Goal: Task Accomplishment & Management: Manage account settings

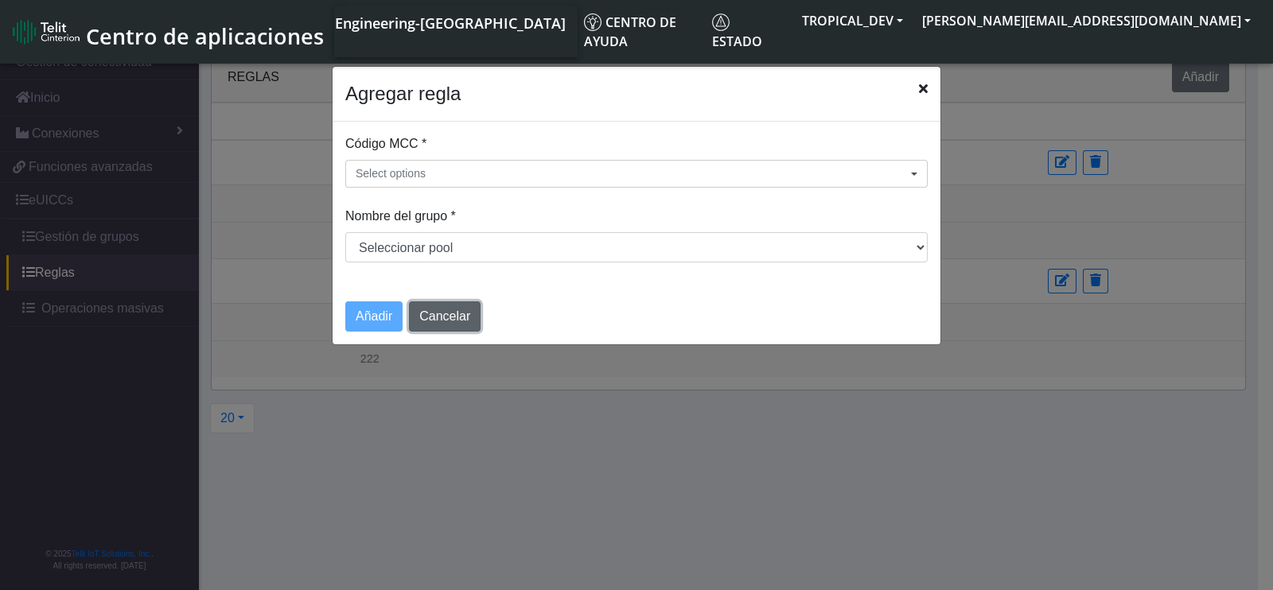
click at [438, 310] on button "Cancelar" at bounding box center [445, 317] width 72 height 30
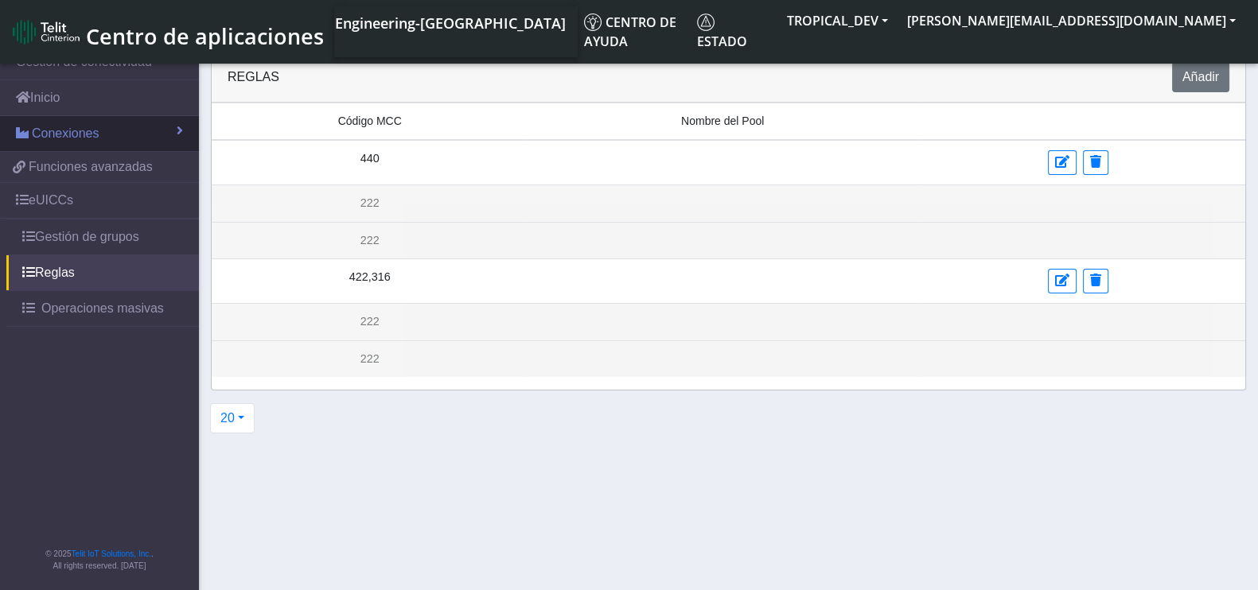
click at [71, 141] on span "Conexiones" at bounding box center [66, 133] width 68 height 19
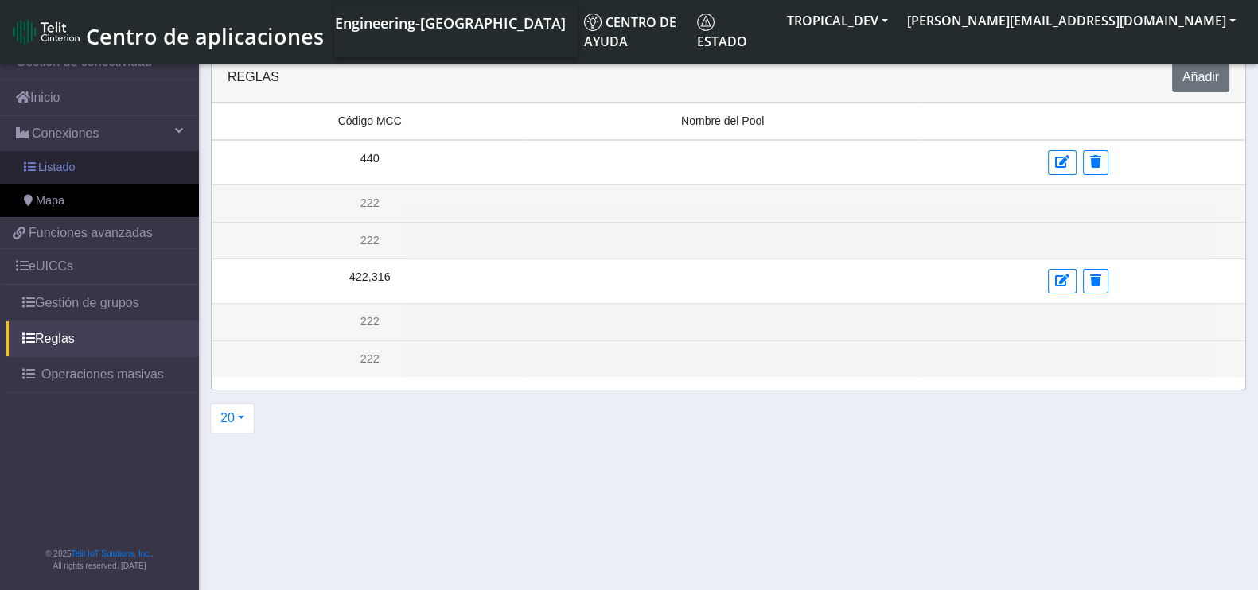
click at [74, 168] on span "Listado" at bounding box center [56, 168] width 37 height 18
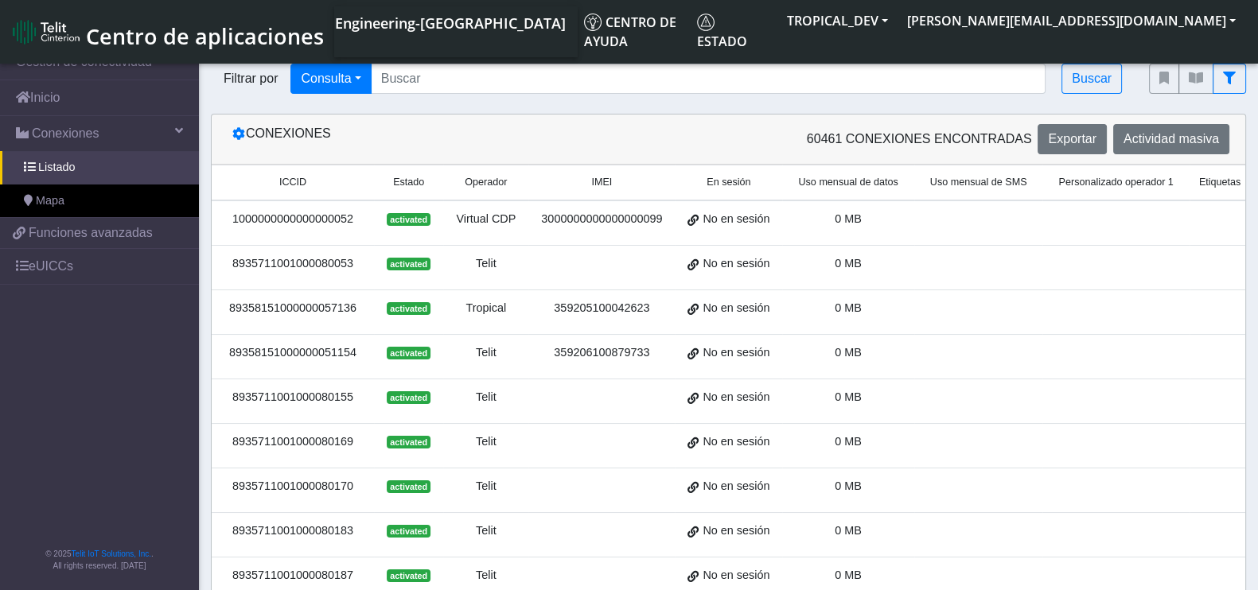
scroll to position [0, 284]
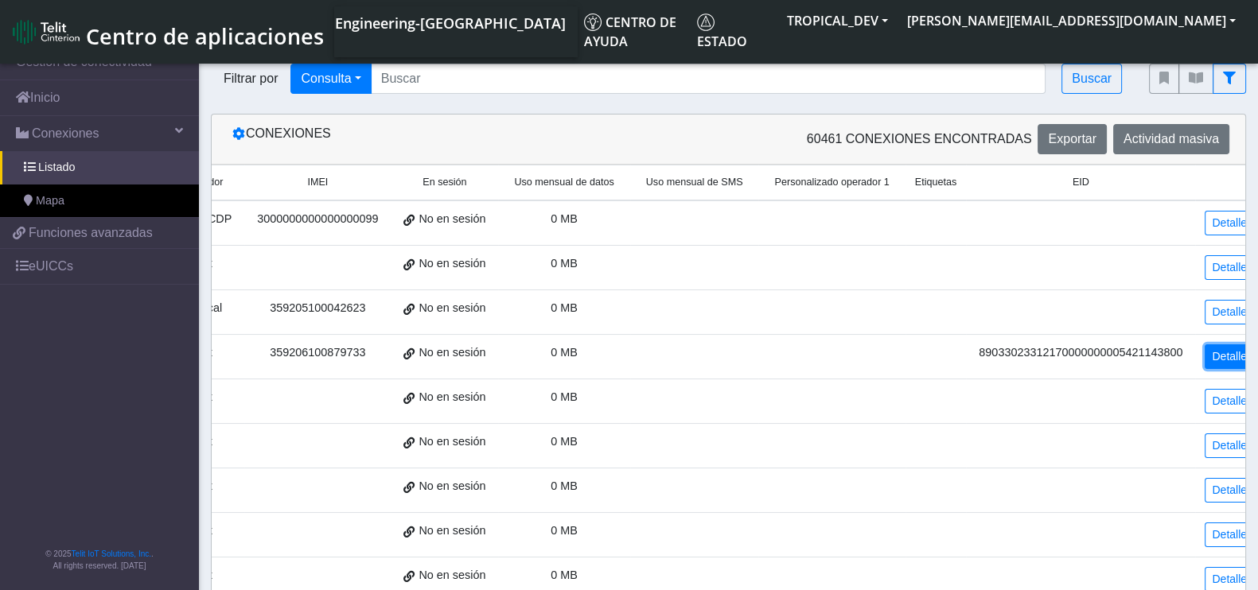
click at [1204, 354] on link "Detalles" at bounding box center [1231, 356] width 55 height 25
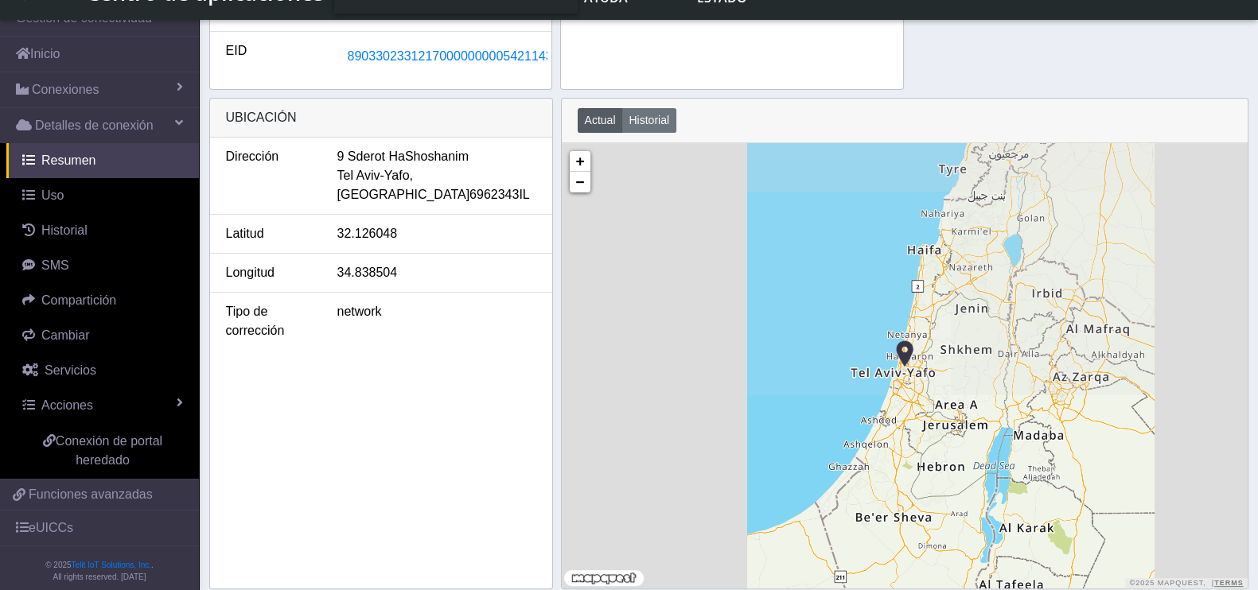
scroll to position [622, 0]
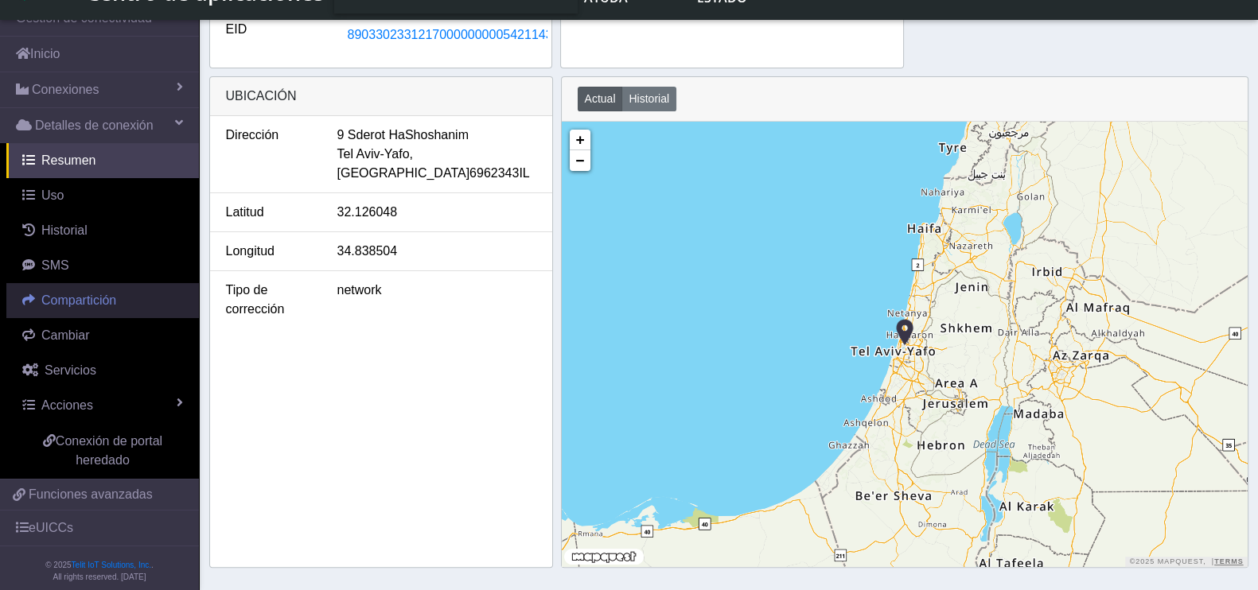
click at [91, 294] on span "Compartición" at bounding box center [78, 301] width 75 height 14
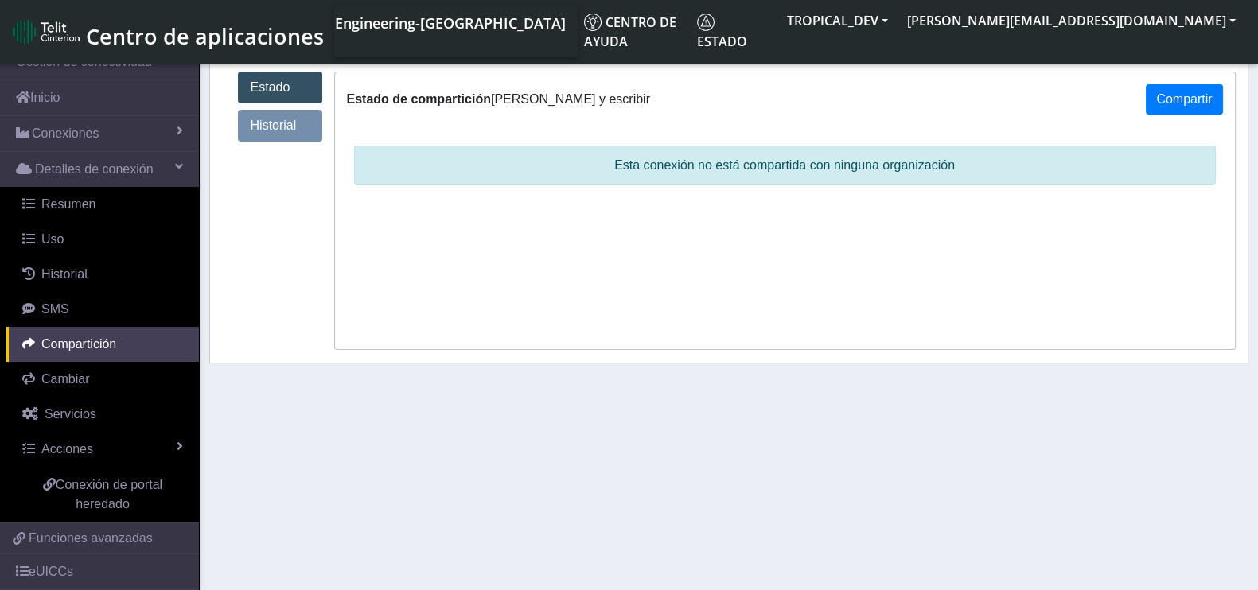
click at [287, 123] on link "Historial" at bounding box center [280, 126] width 84 height 32
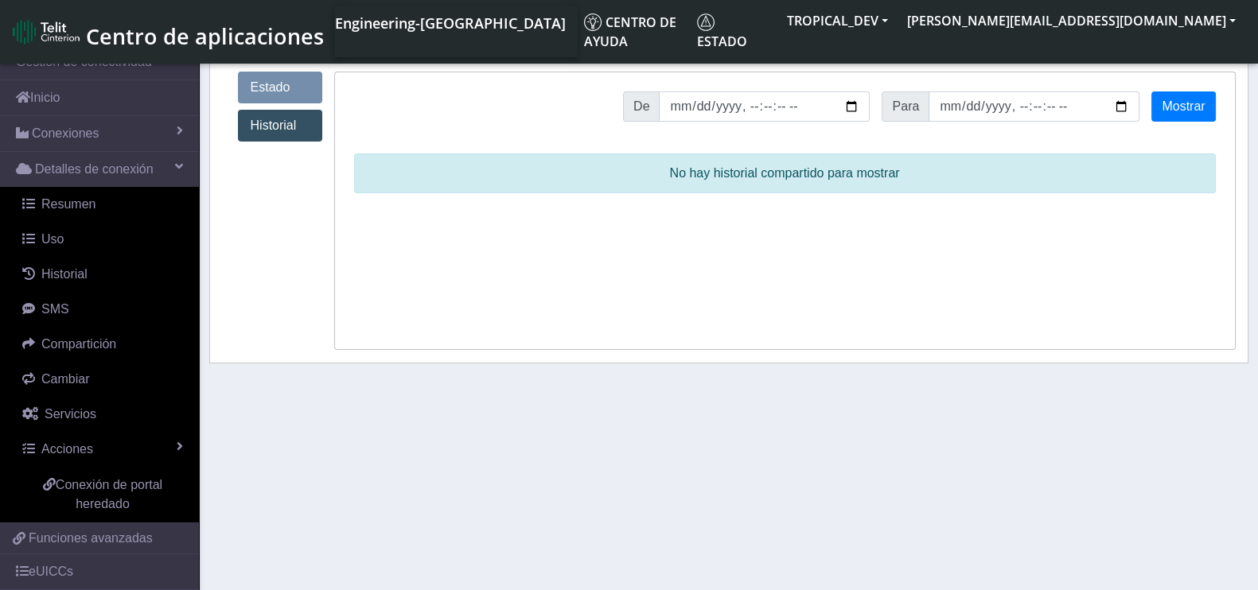
click at [270, 85] on link "Estado" at bounding box center [280, 88] width 84 height 32
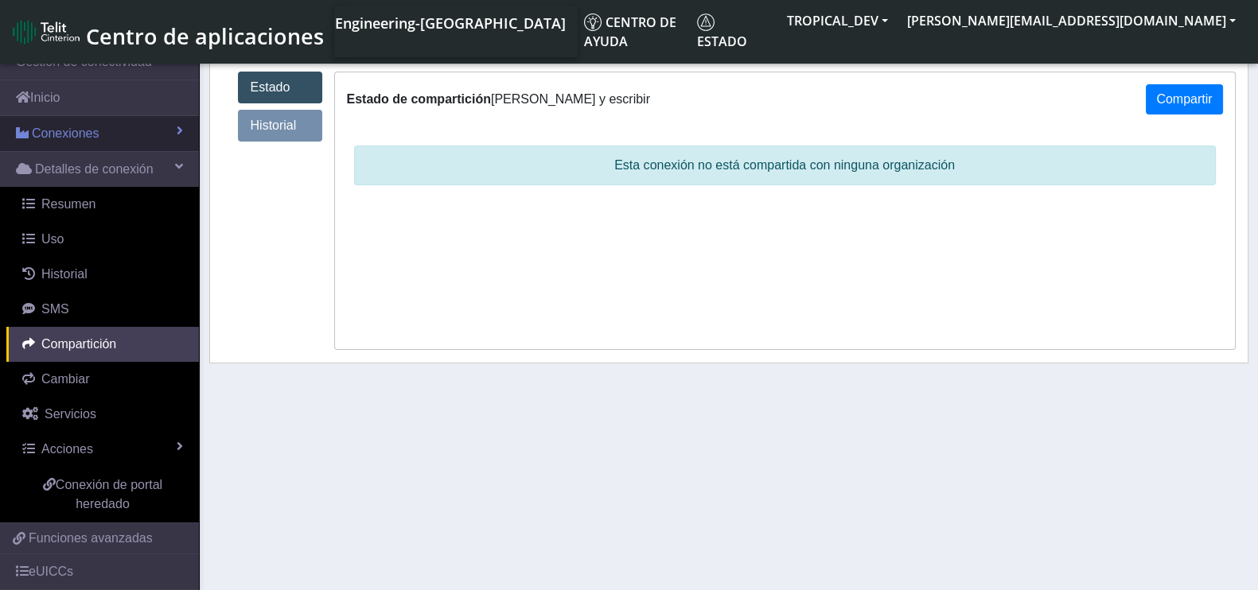
click at [79, 134] on span "Conexiones" at bounding box center [66, 133] width 68 height 19
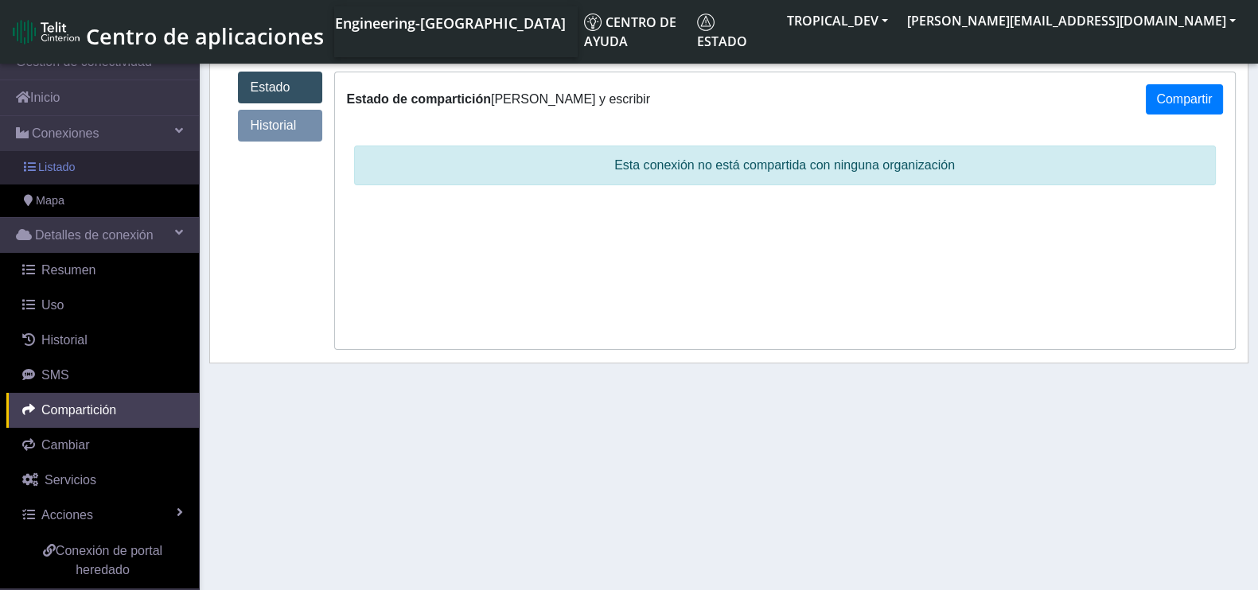
click at [115, 163] on link "Listado" at bounding box center [99, 167] width 199 height 33
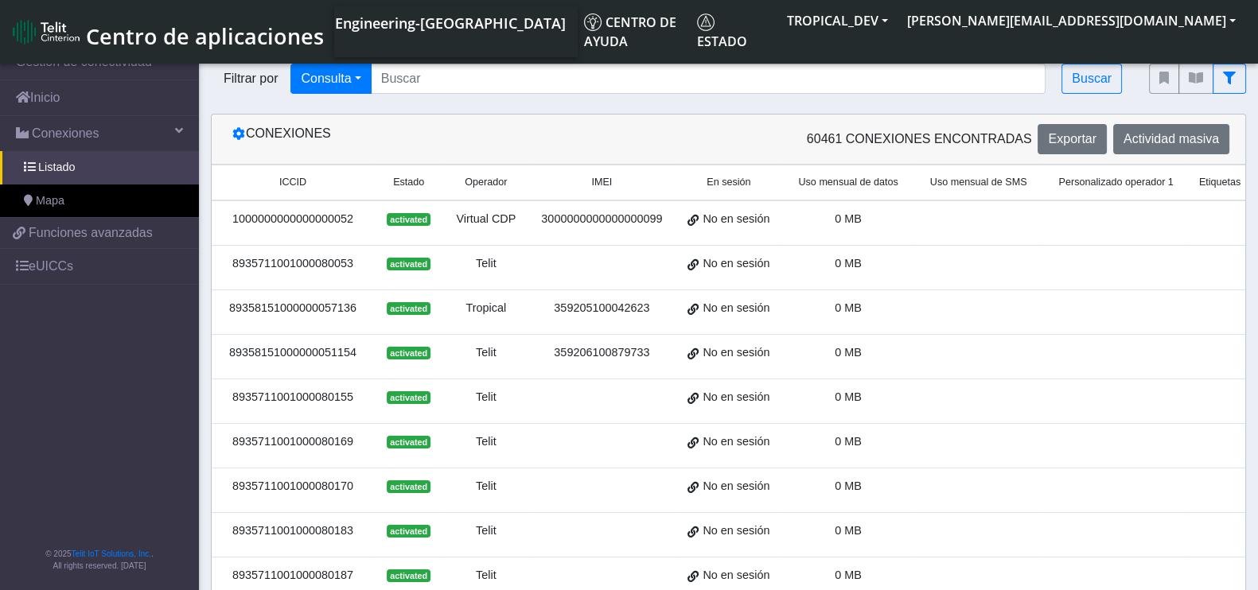
scroll to position [0, 284]
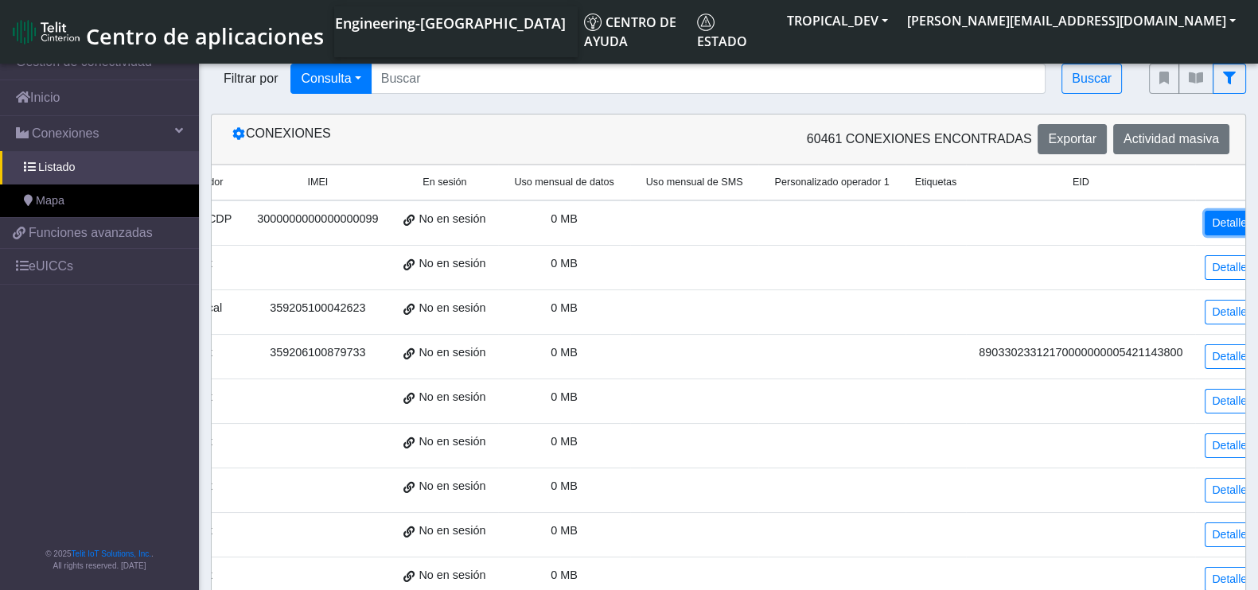
click at [1217, 232] on link "Detalles" at bounding box center [1231, 223] width 55 height 25
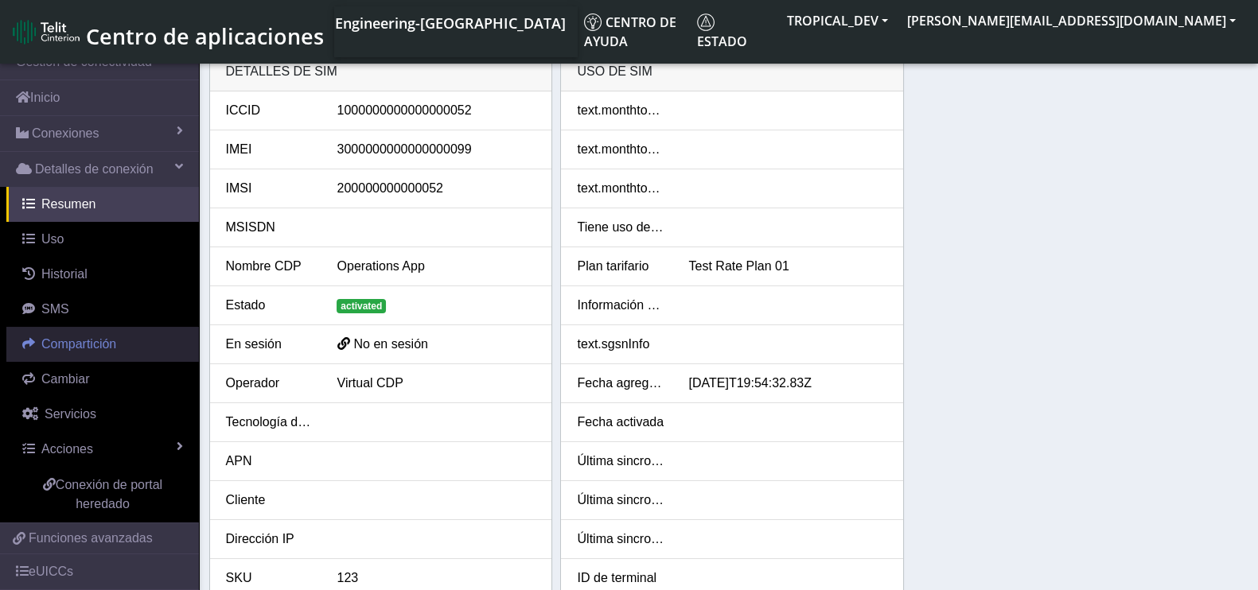
click at [119, 342] on link "Compartición" at bounding box center [102, 344] width 193 height 35
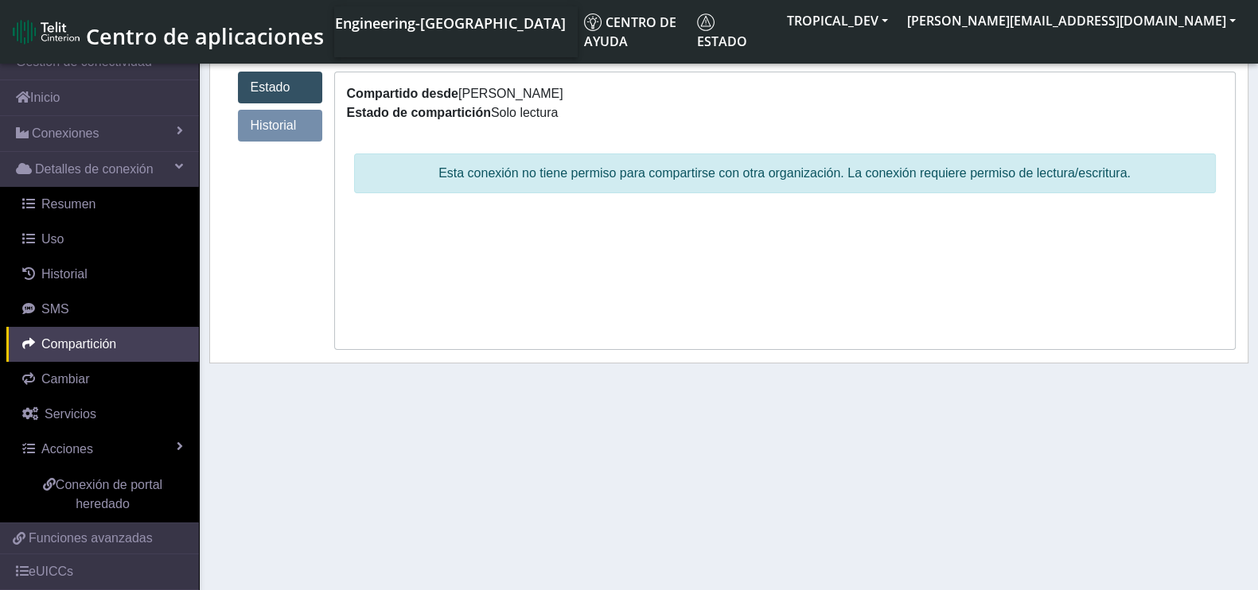
click at [306, 130] on link "Historial" at bounding box center [280, 126] width 84 height 32
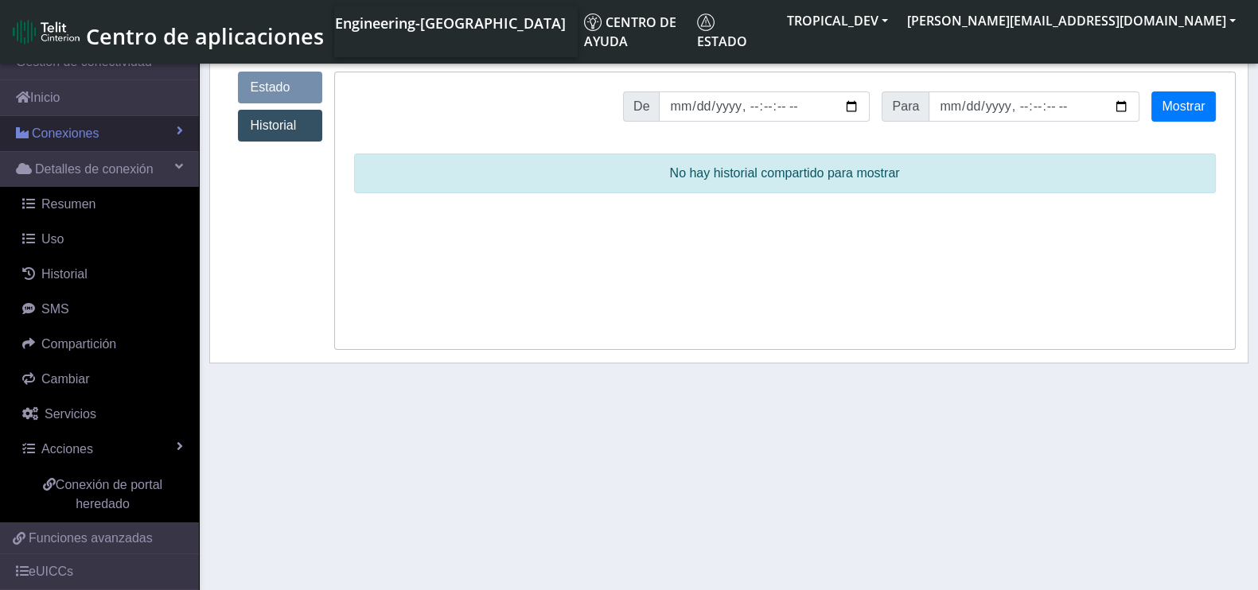
click at [60, 142] on link "Conexiones" at bounding box center [99, 133] width 199 height 35
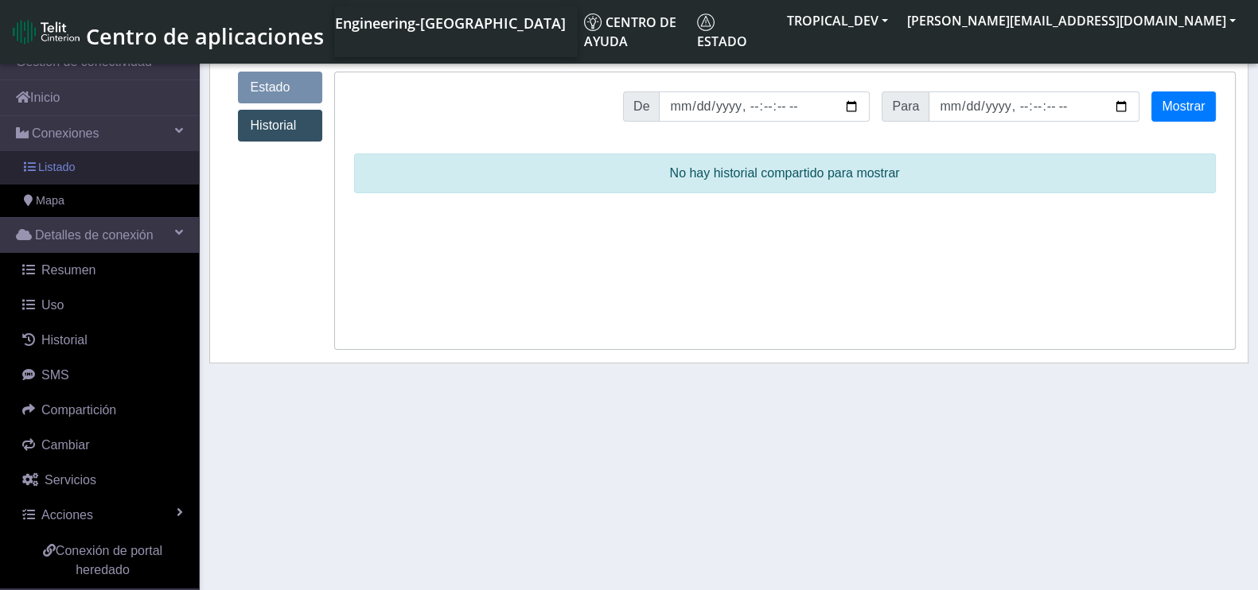
click at [68, 161] on span "Listado" at bounding box center [56, 168] width 37 height 18
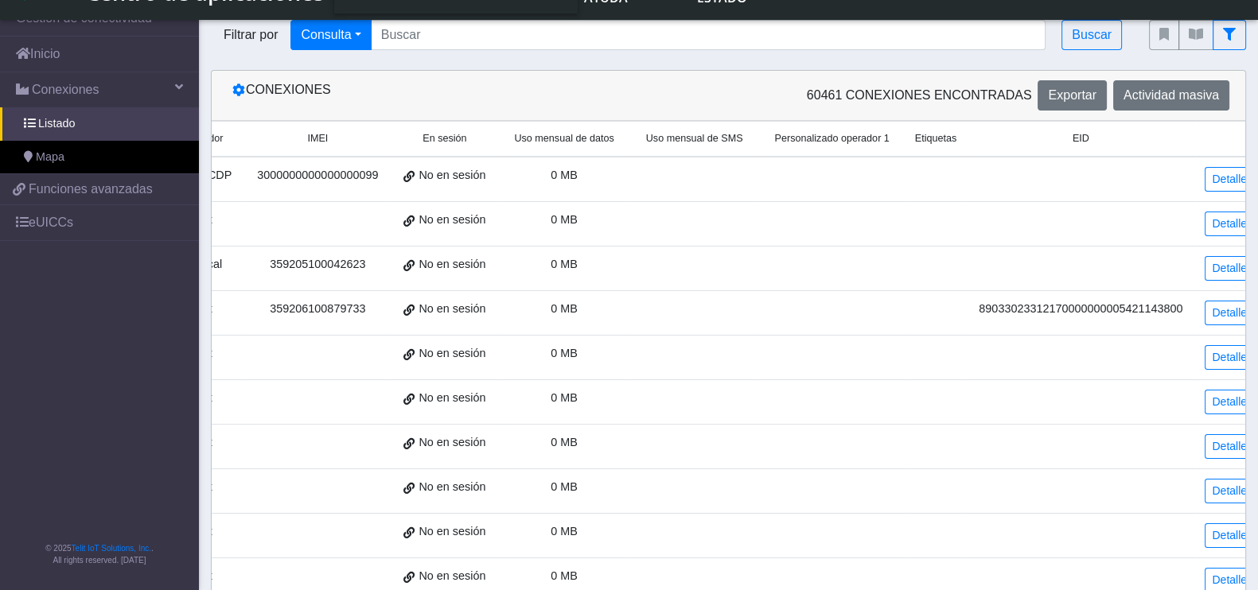
scroll to position [198, 0]
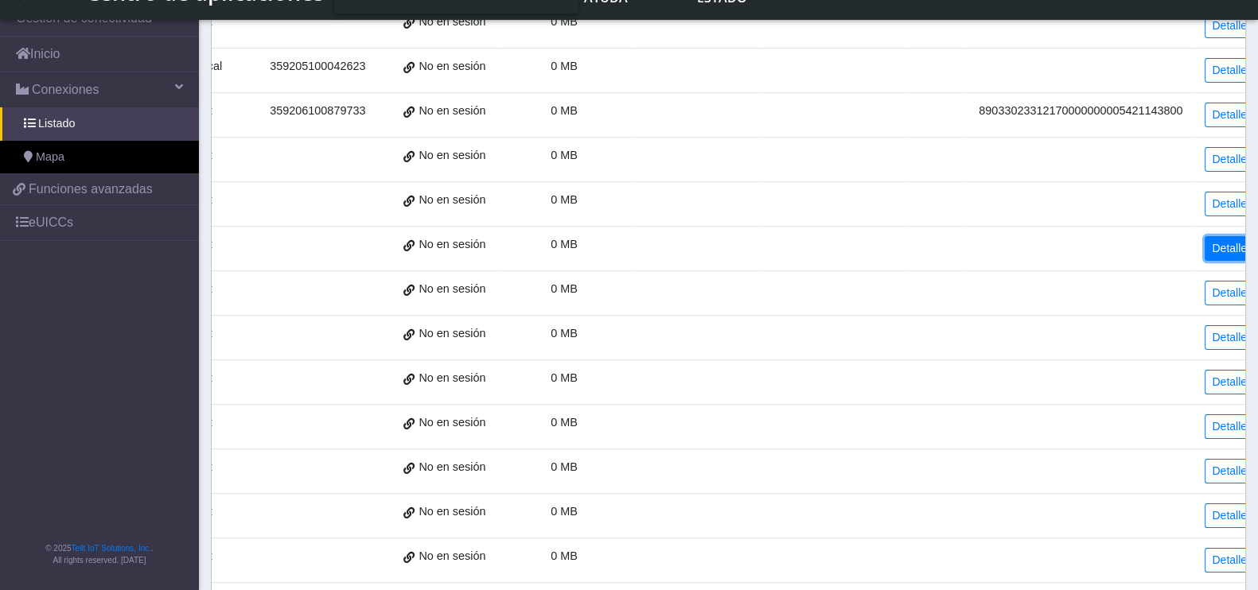
click at [1222, 245] on link "Detalles" at bounding box center [1231, 248] width 55 height 25
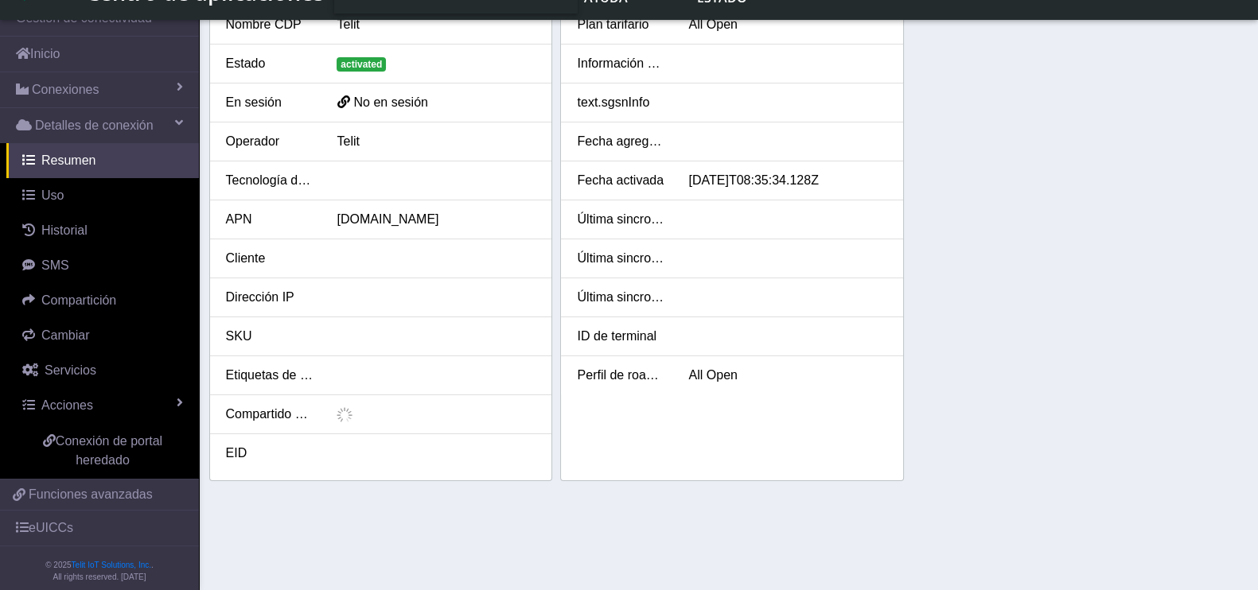
scroll to position [136, 0]
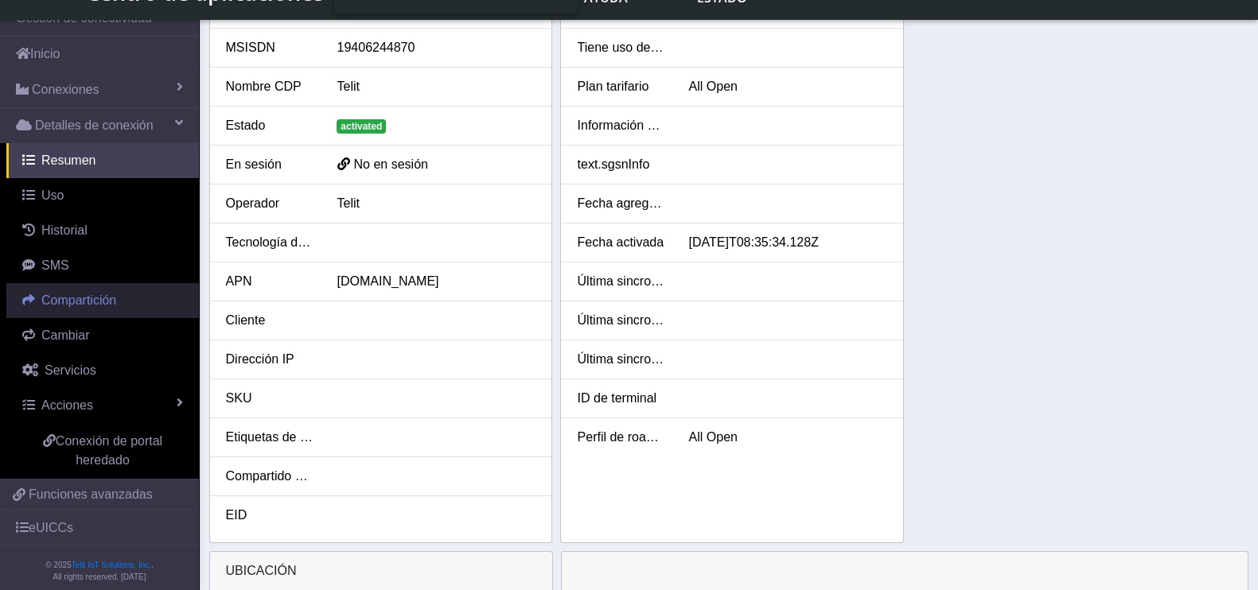
click at [106, 298] on span "Compartición" at bounding box center [78, 301] width 75 height 14
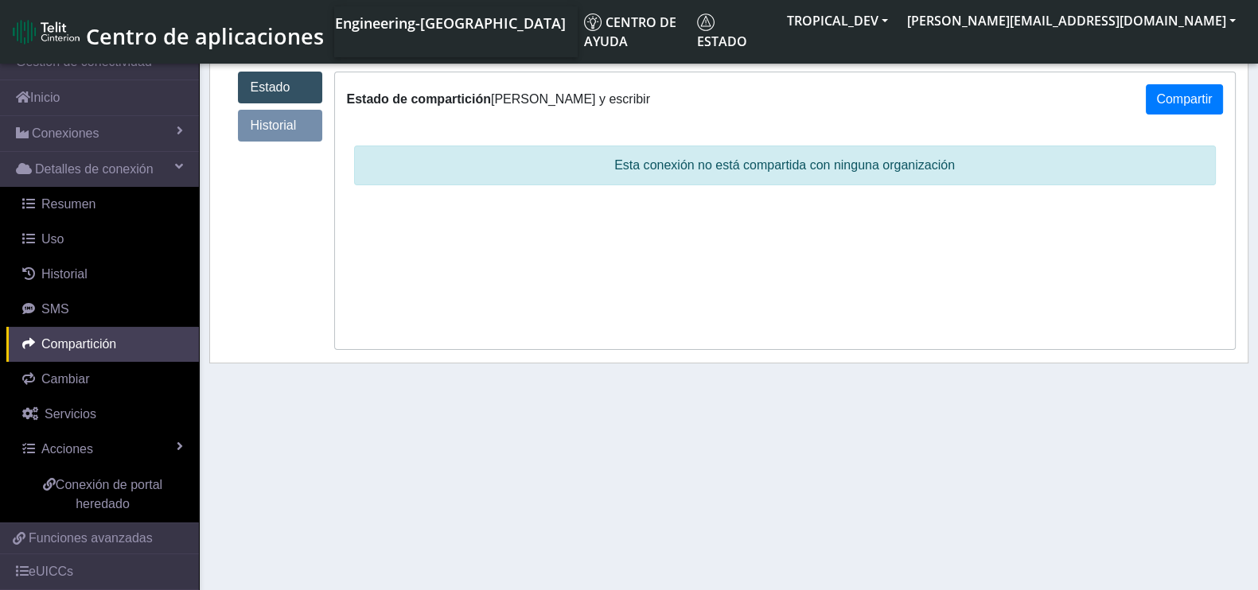
click at [288, 133] on link "Historial" at bounding box center [280, 126] width 84 height 32
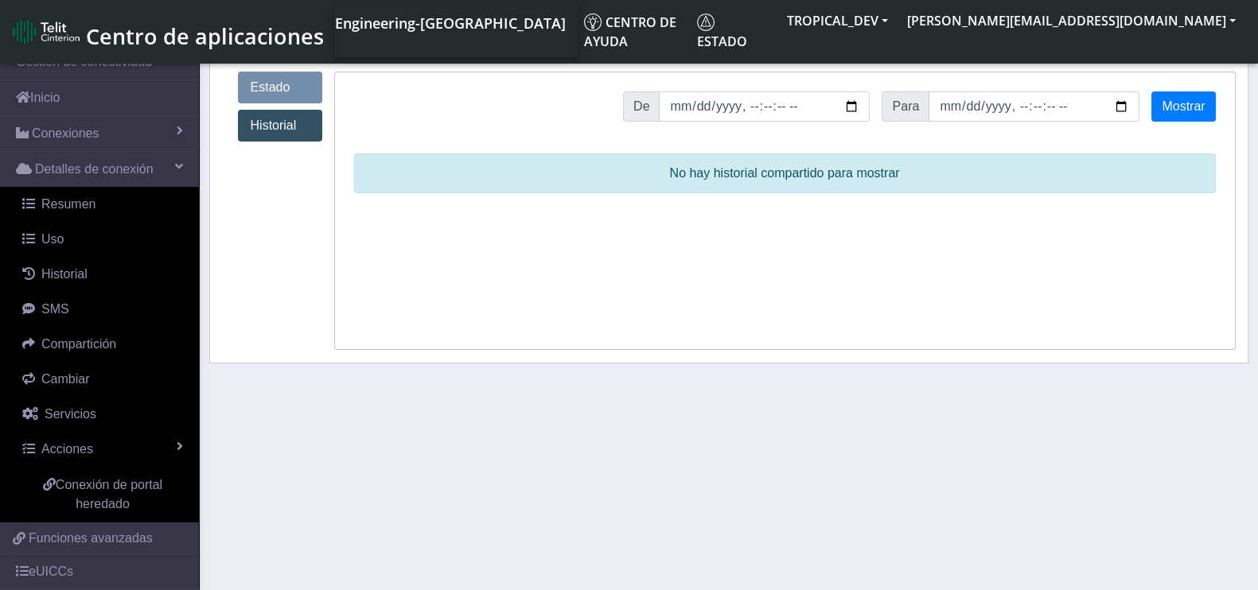
click at [274, 96] on link "Estado" at bounding box center [280, 88] width 84 height 32
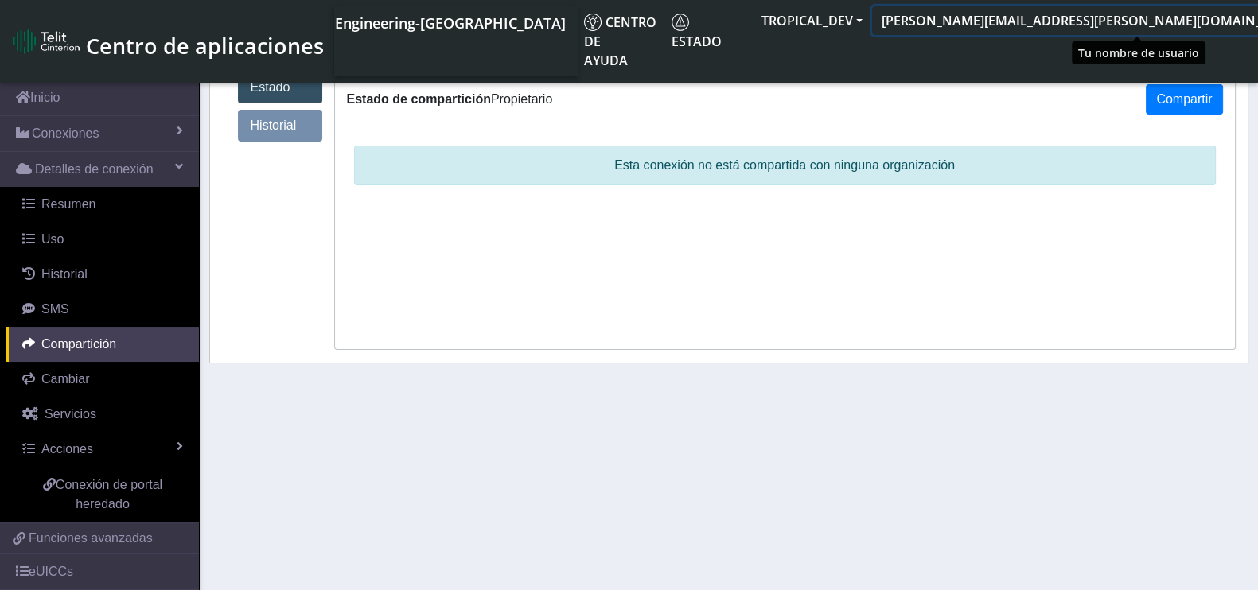
click at [1077, 12] on button "[PERSON_NAME][EMAIL_ADDRESS][PERSON_NAME][DOMAIN_NAME]" at bounding box center [1097, 20] width 450 height 29
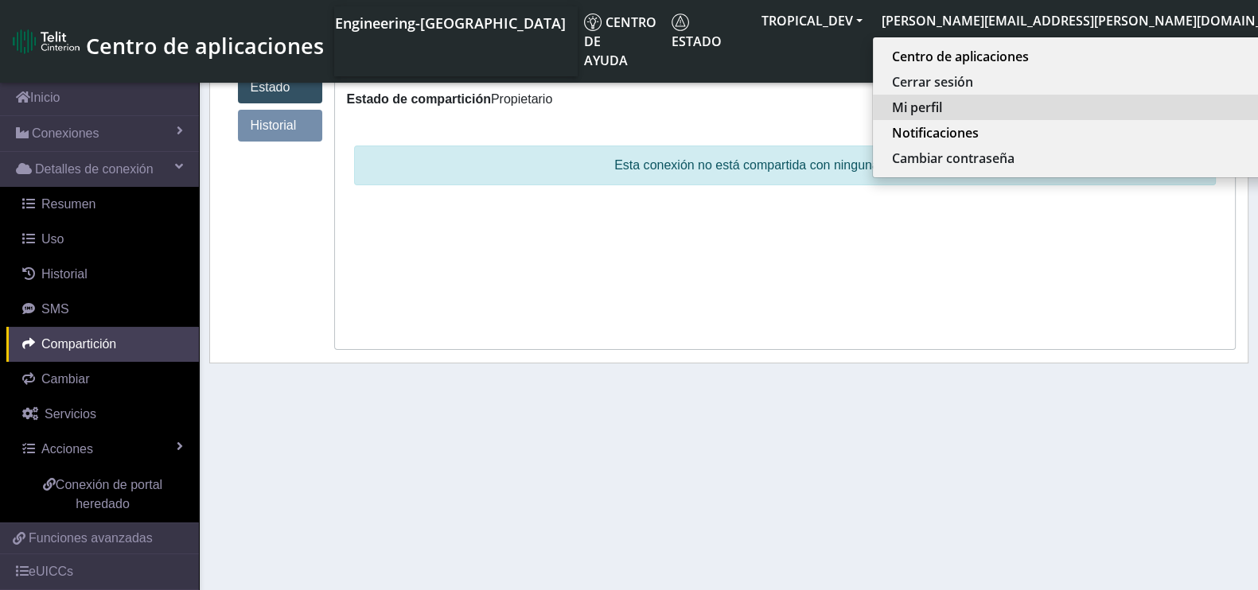
click at [1092, 99] on button "Mi perfil" at bounding box center [1094, 107] width 443 height 25
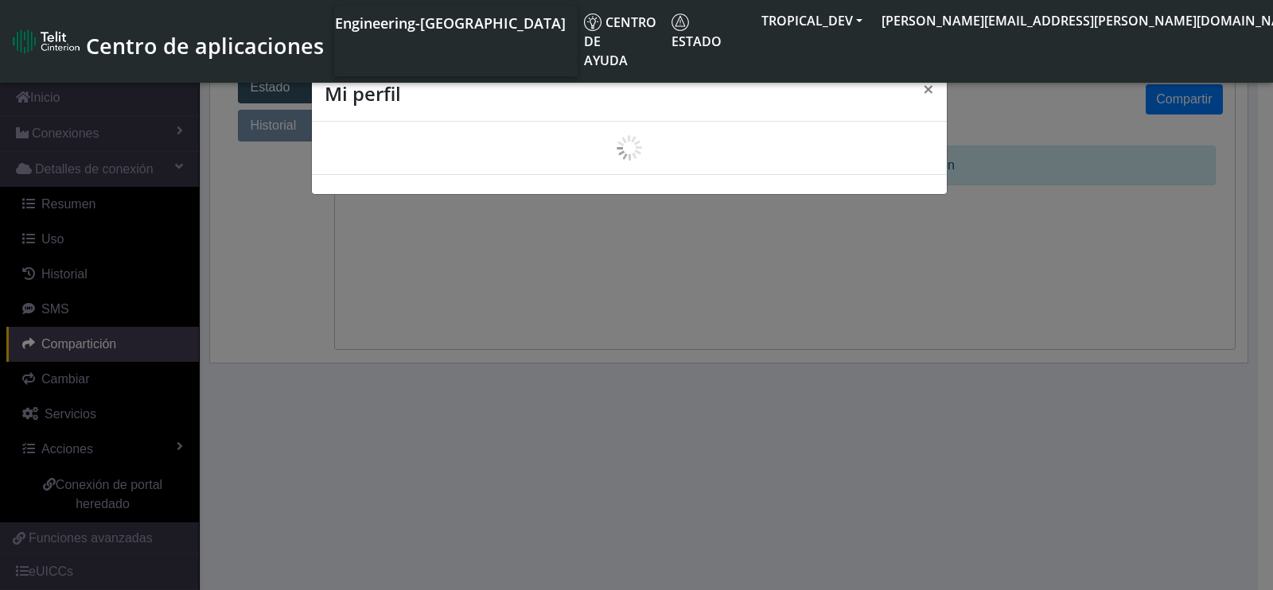
select select "es"
select select "5ea0823b1c5bd764010b9e0c"
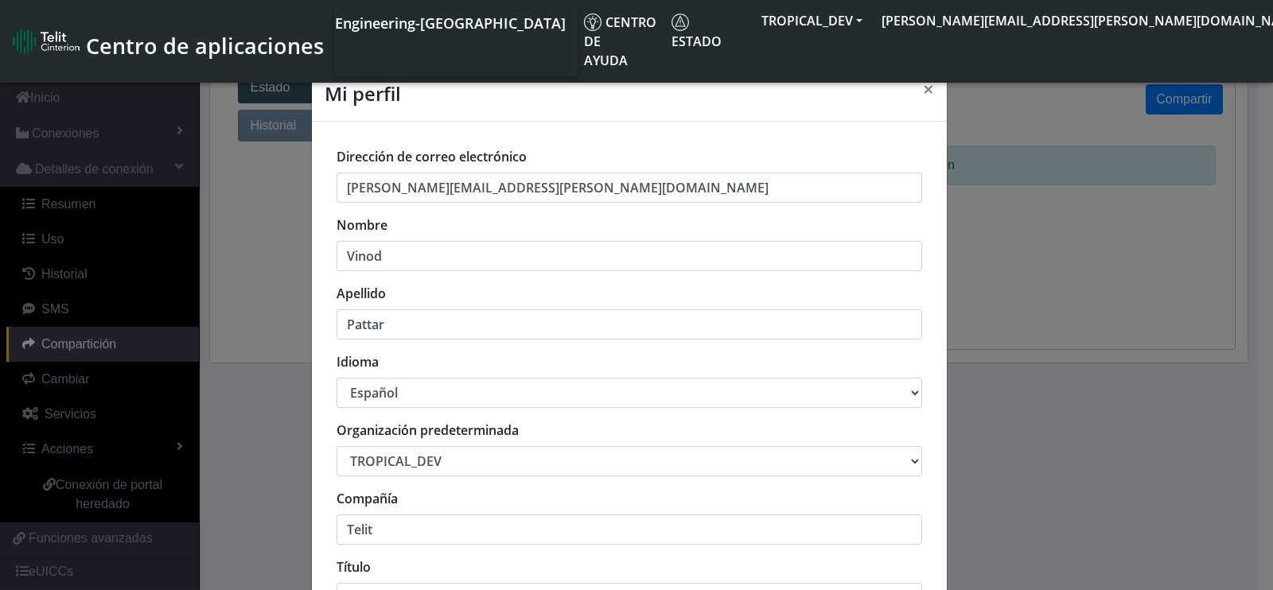
click at [458, 391] on select "中文 English Español" at bounding box center [630, 393] width 586 height 30
select select "en_US"
click at [337, 378] on select "中文 English Español" at bounding box center [630, 393] width 586 height 30
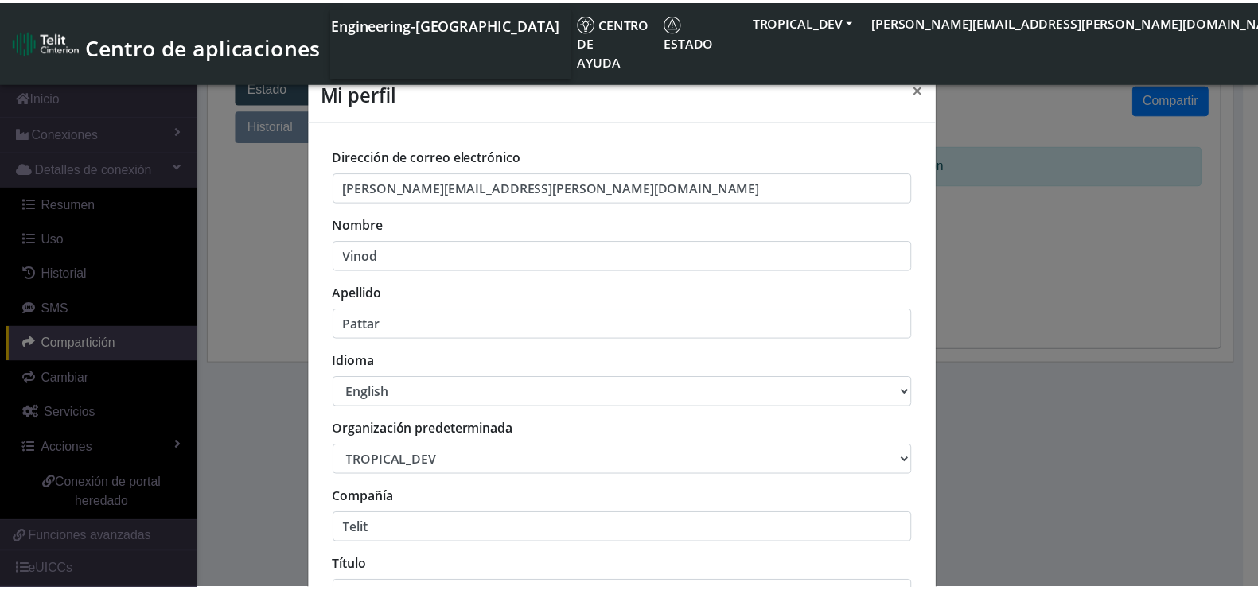
scroll to position [256, 0]
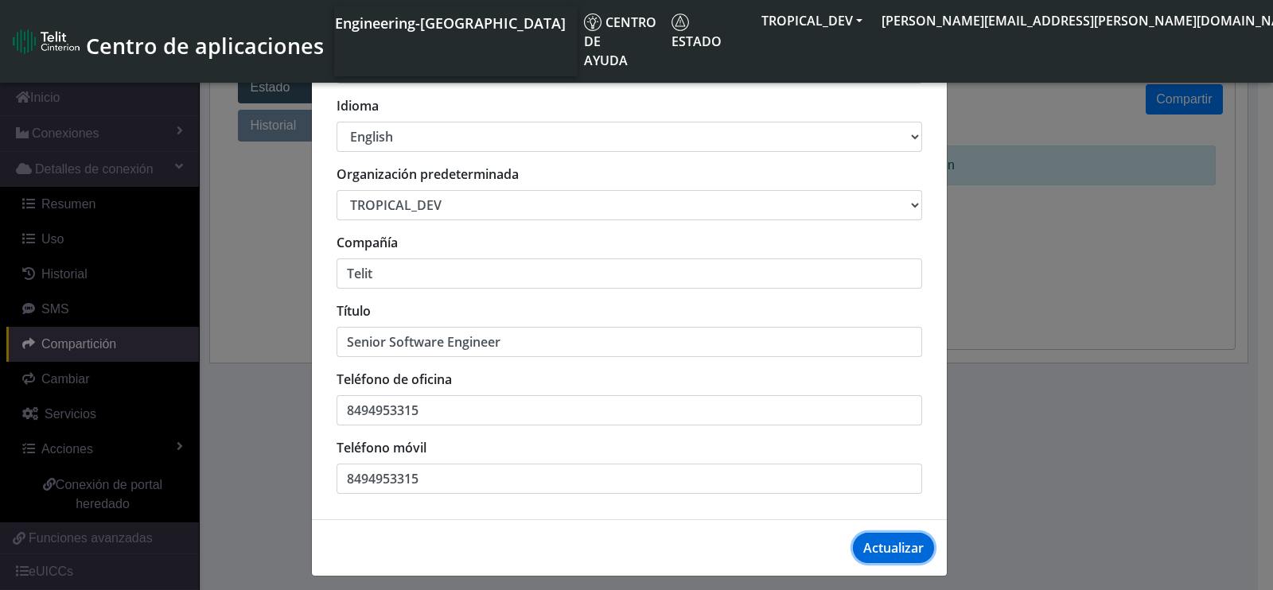
click at [862, 554] on button "Actualizar" at bounding box center [893, 548] width 81 height 30
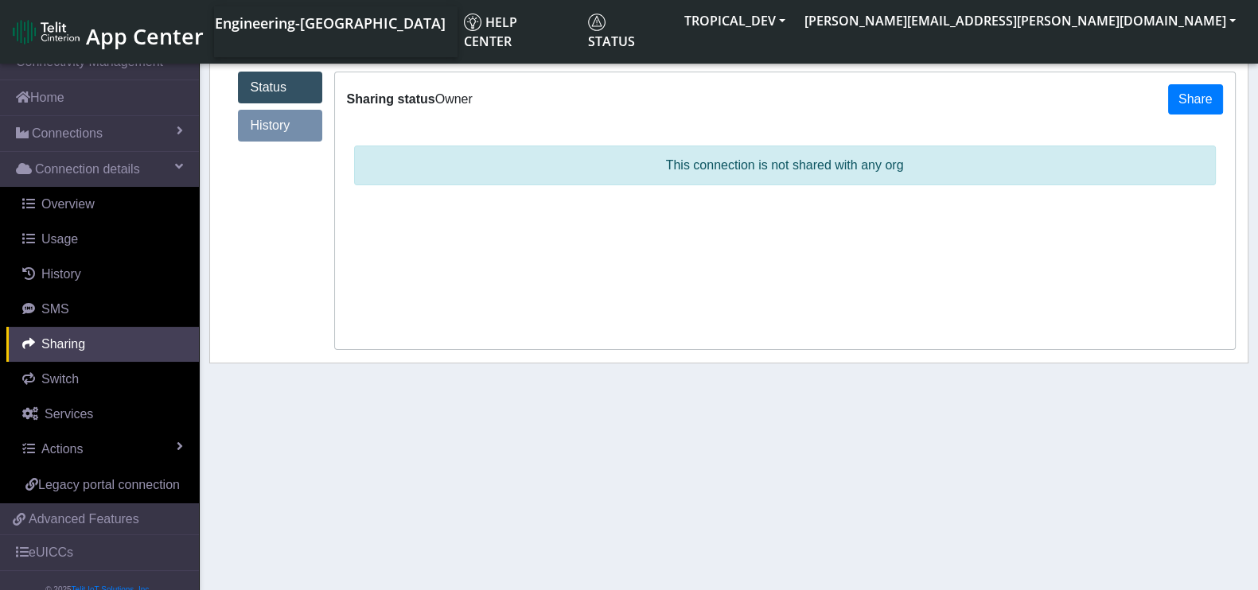
click at [265, 128] on link "History" at bounding box center [280, 126] width 84 height 32
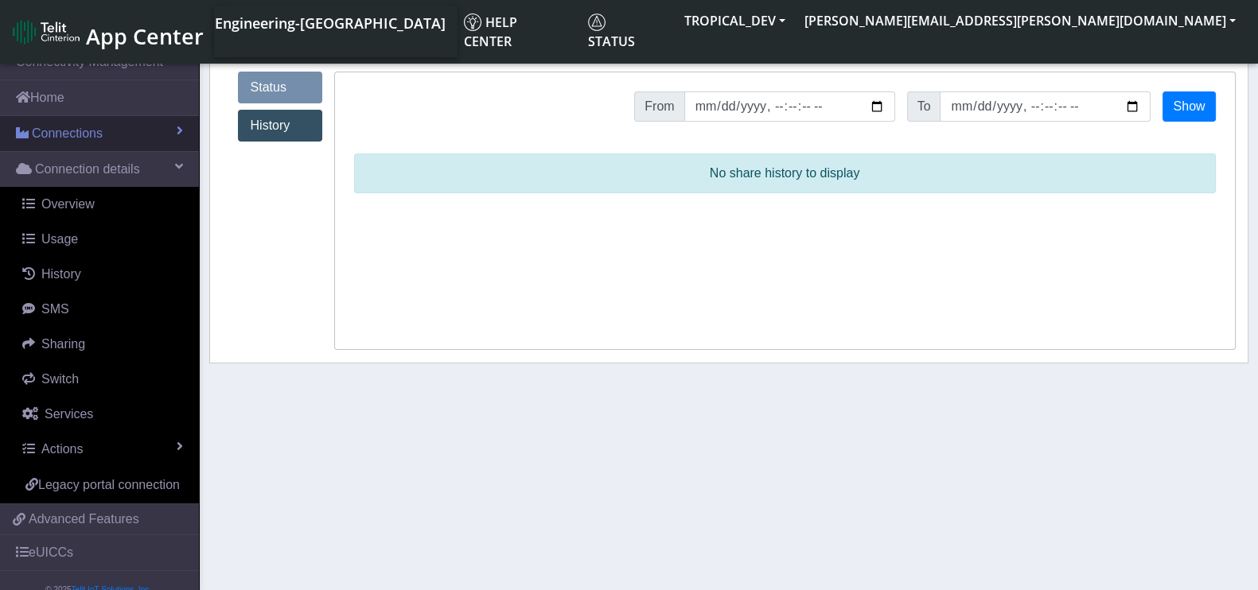
click at [135, 122] on link "Connections" at bounding box center [99, 133] width 199 height 35
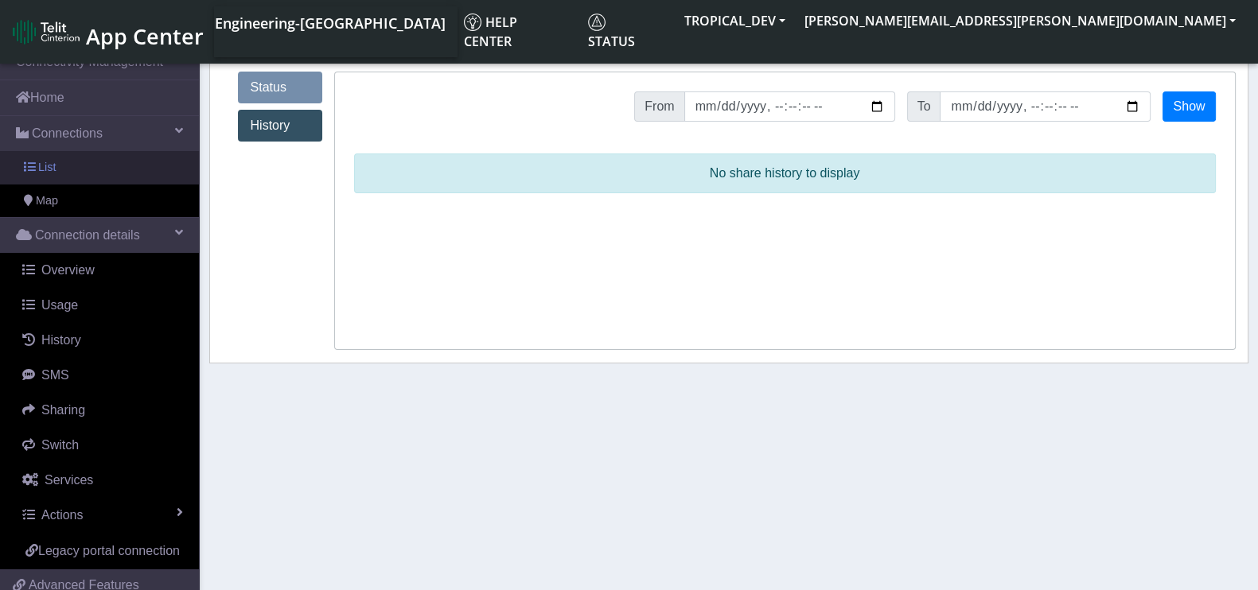
click at [108, 171] on link "List" at bounding box center [99, 167] width 199 height 33
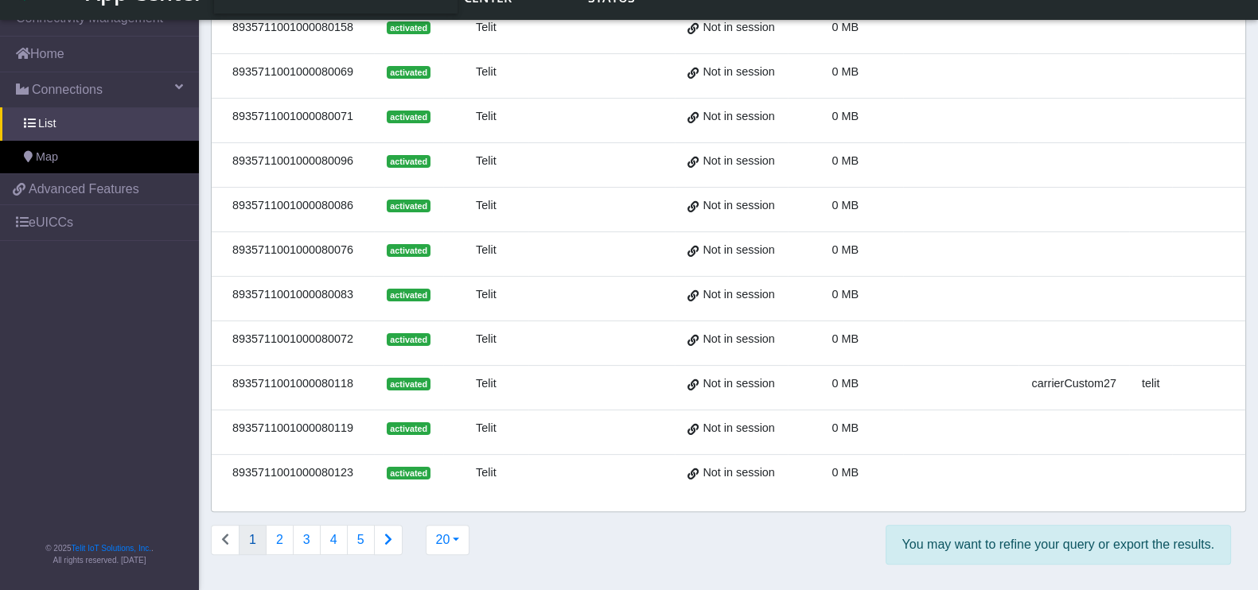
scroll to position [0, 207]
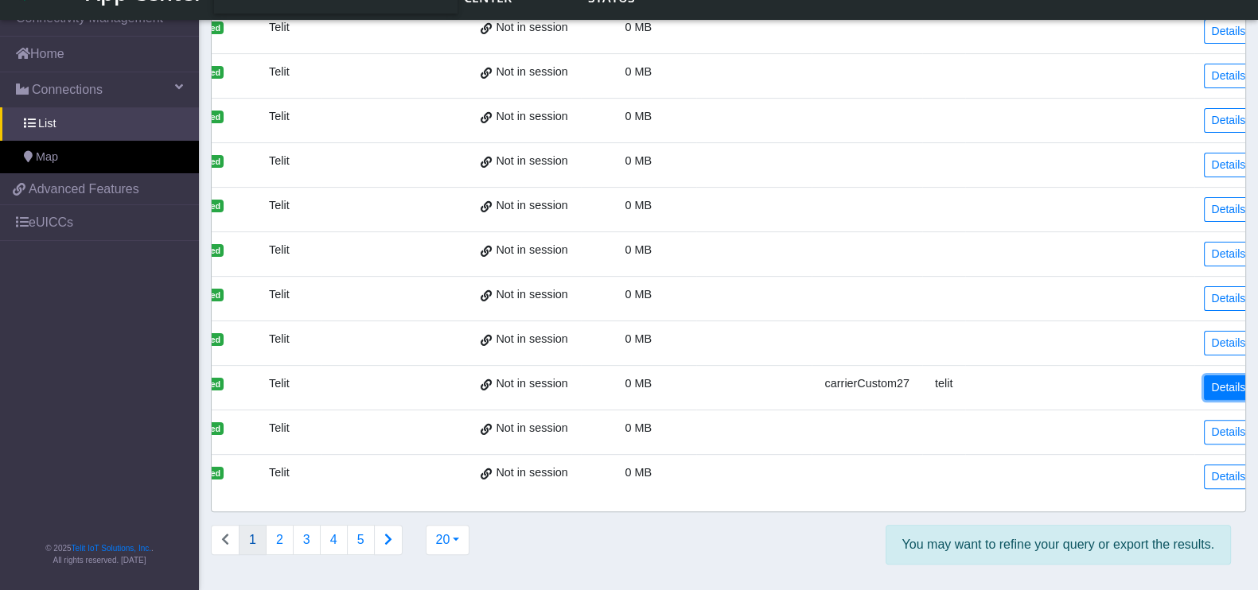
click at [1215, 376] on link "Details" at bounding box center [1228, 388] width 49 height 25
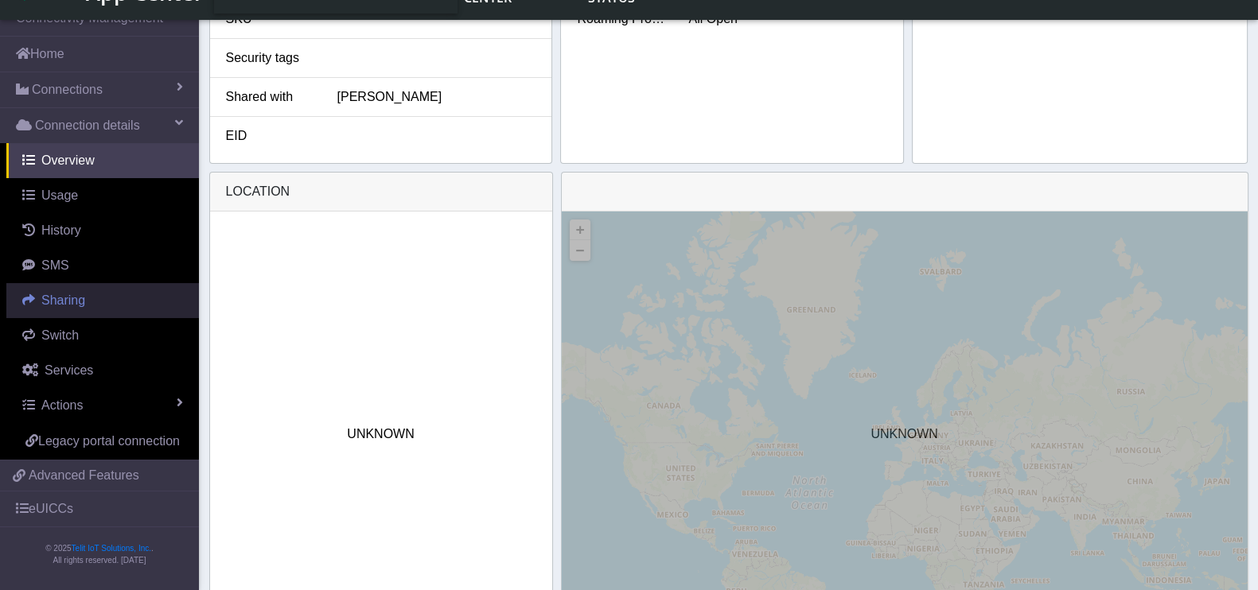
click at [91, 300] on link "Sharing" at bounding box center [102, 300] width 193 height 35
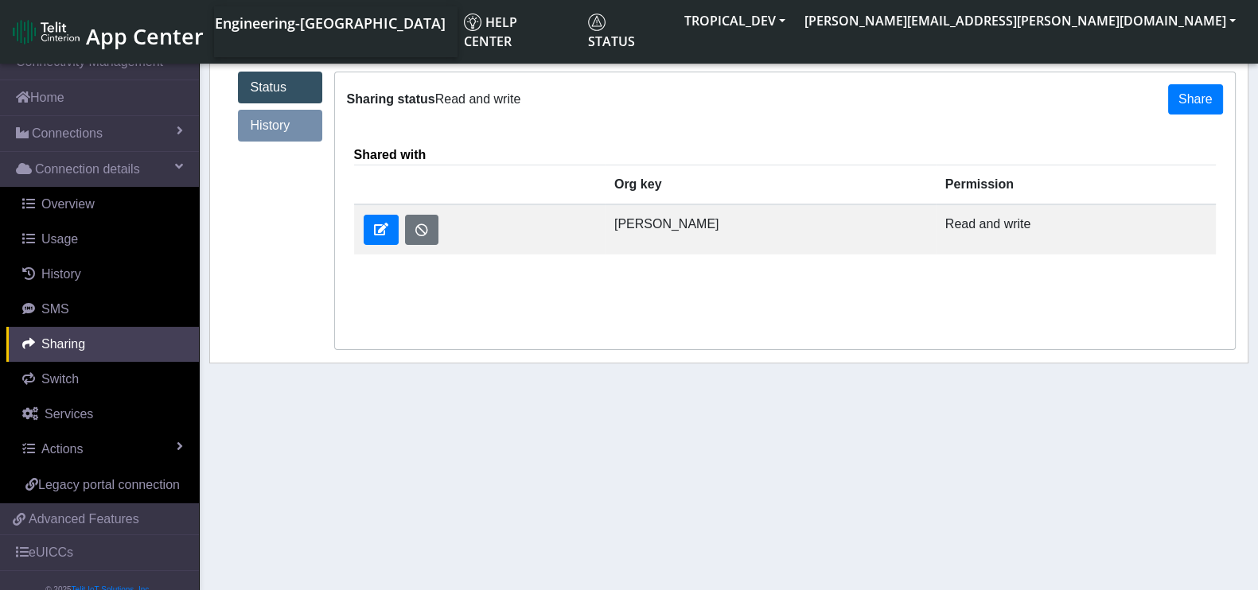
click at [287, 123] on link "History" at bounding box center [280, 126] width 84 height 32
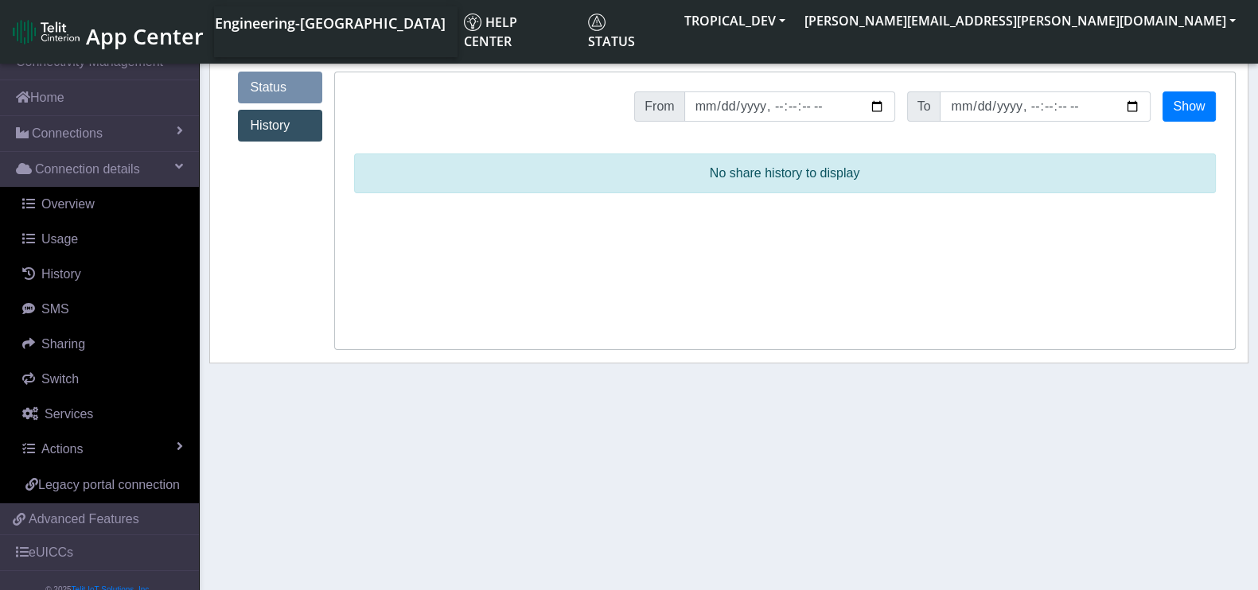
click at [262, 87] on link "Status" at bounding box center [280, 88] width 84 height 32
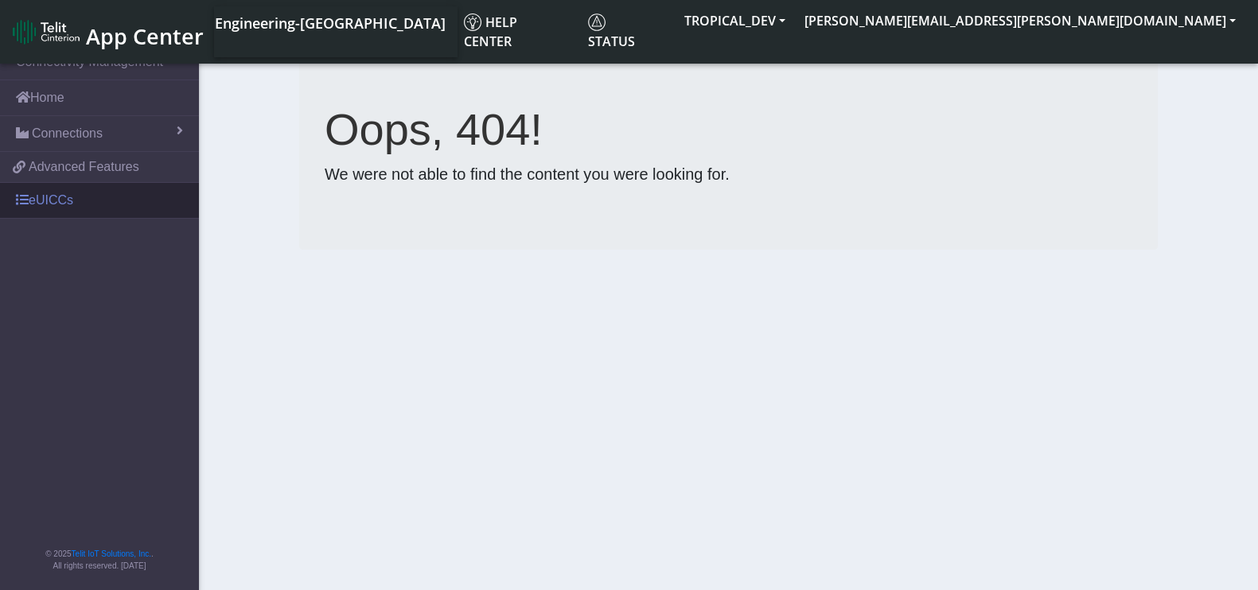
click at [104, 209] on link "eUICCs" at bounding box center [99, 200] width 199 height 35
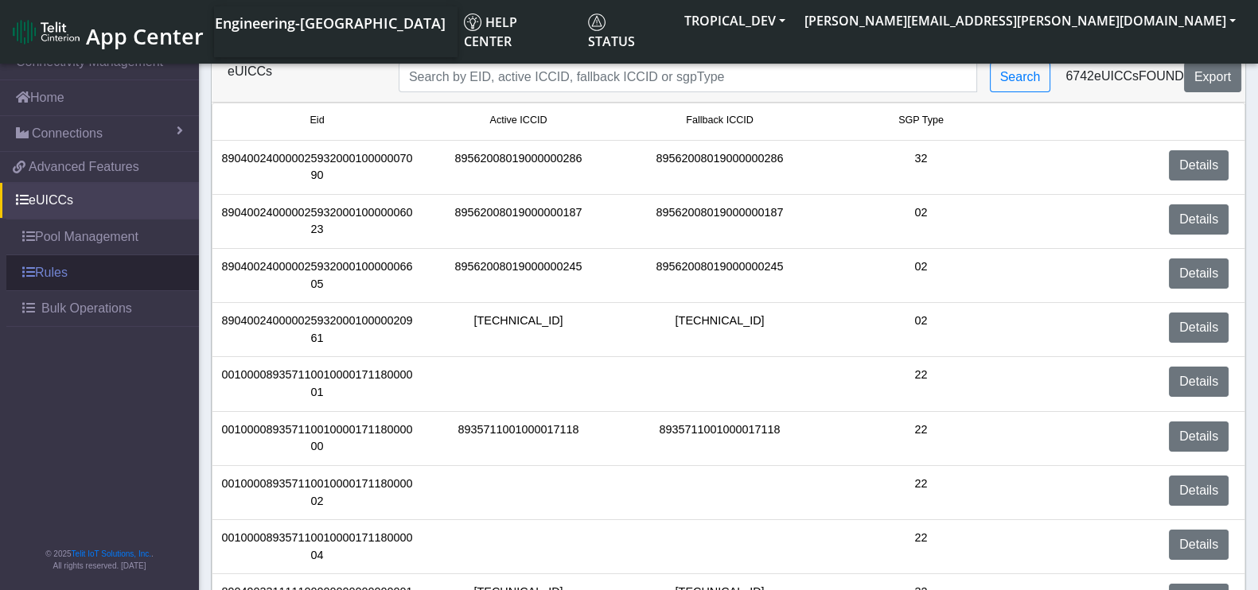
click at [80, 269] on link "Rules" at bounding box center [102, 272] width 193 height 35
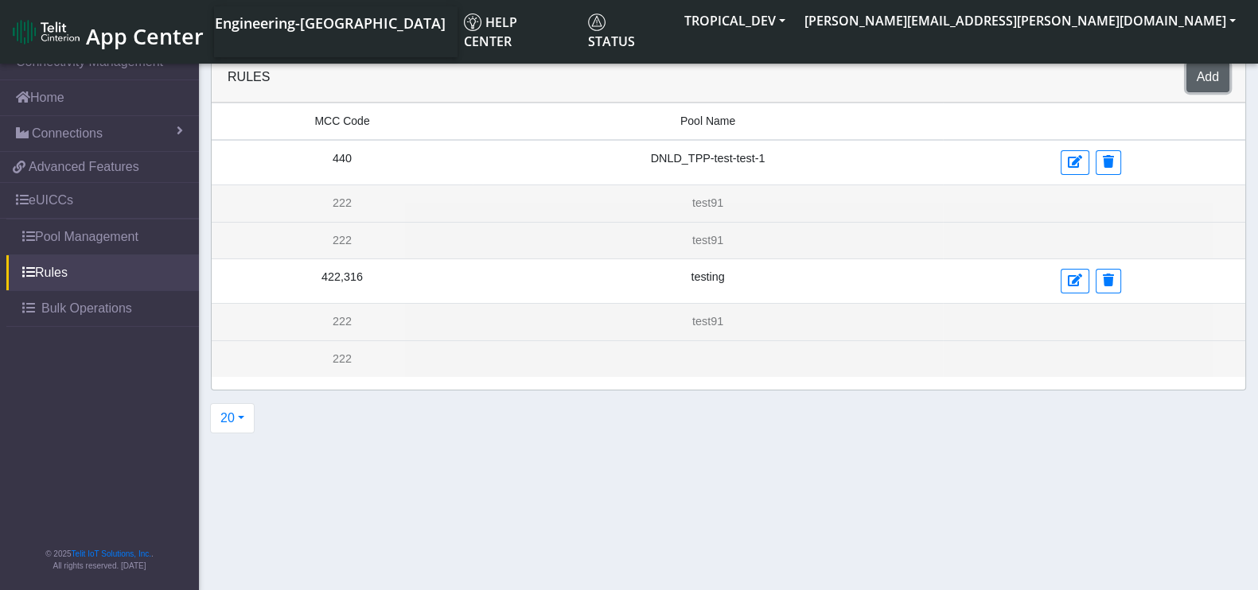
click at [1212, 85] on button "Add" at bounding box center [1207, 77] width 43 height 30
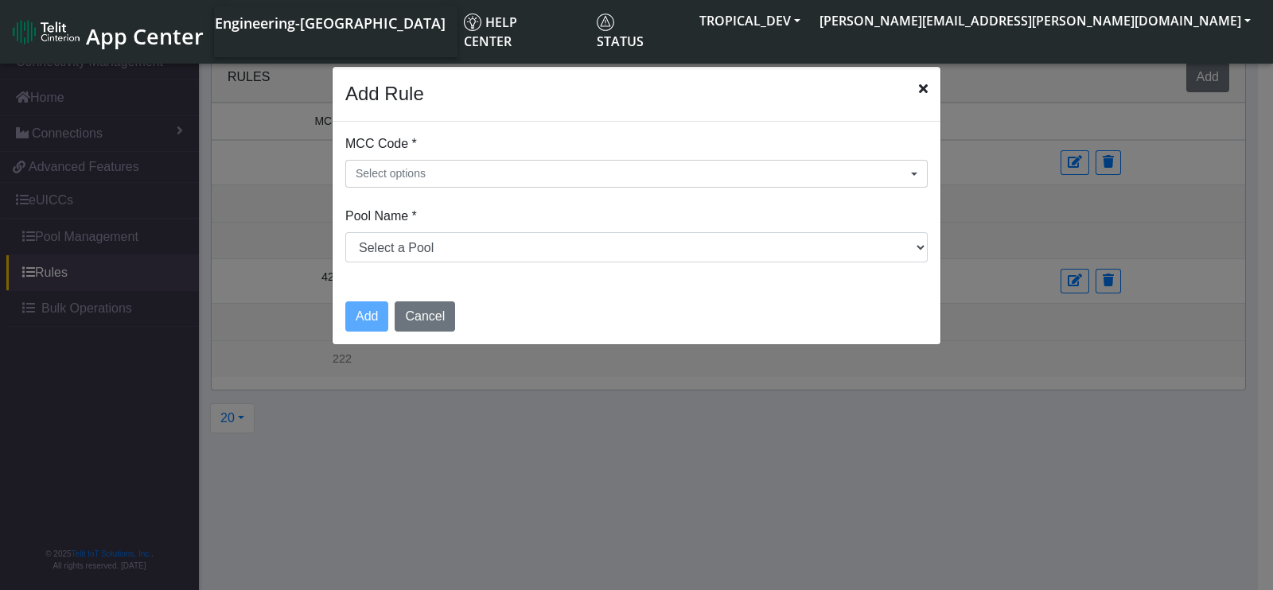
click at [919, 84] on icon "Close" at bounding box center [923, 88] width 9 height 13
